Goal: Navigation & Orientation: Find specific page/section

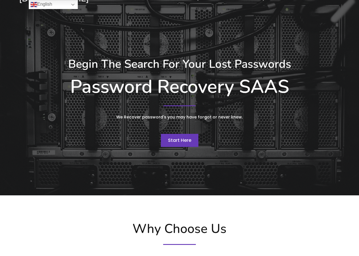
scroll to position [28, 0]
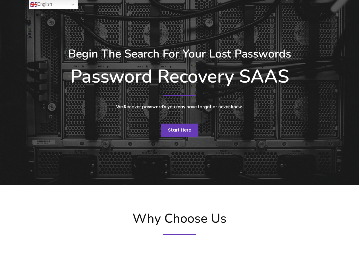
click at [167, 158] on div "Begin The Search For Your Lost Passwords Password Recovery SAAS We Recover pass…" at bounding box center [179, 91] width 327 height 181
click at [174, 128] on span "Start Here" at bounding box center [179, 130] width 23 height 7
click at [69, 5] on link "English" at bounding box center [53, 4] width 49 height 9
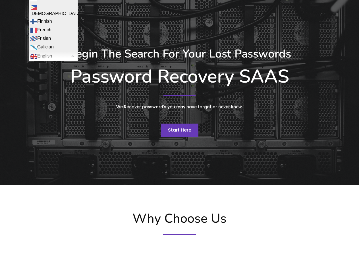
scroll to position [227, 0]
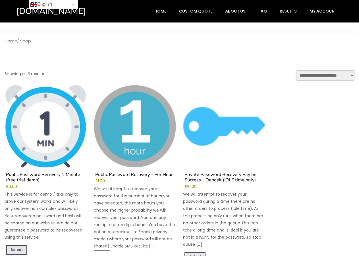
click at [65, 5] on link "English" at bounding box center [53, 4] width 49 height 9
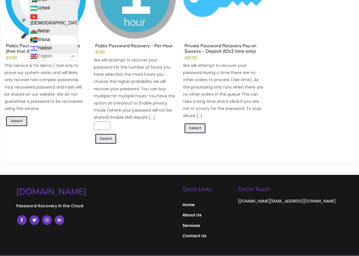
scroll to position [142, 0]
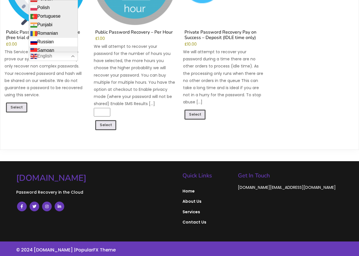
click at [56, 38] on link "Russian" at bounding box center [53, 42] width 49 height 9
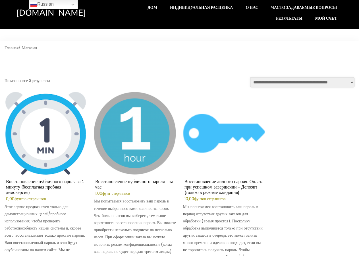
scroll to position [0, 0]
